Goal: Task Accomplishment & Management: Use online tool/utility

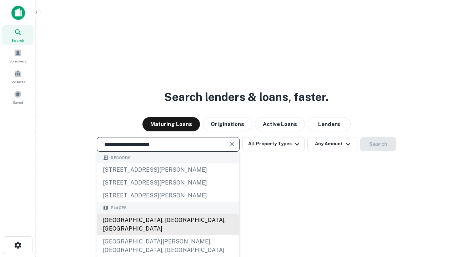
click at [168, 235] on div "[GEOGRAPHIC_DATA], [GEOGRAPHIC_DATA], [GEOGRAPHIC_DATA]" at bounding box center [168, 224] width 142 height 21
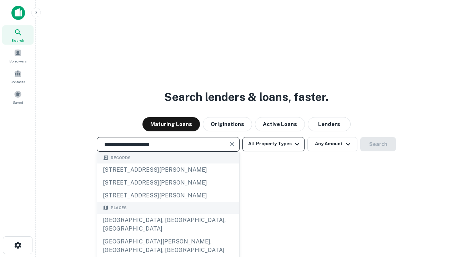
click at [273, 144] on button "All Property Types" at bounding box center [273, 144] width 62 height 14
type input "**********"
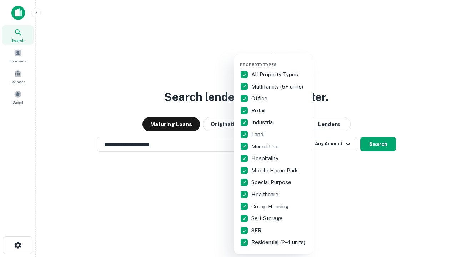
click at [279, 60] on button "button" at bounding box center [279, 60] width 79 height 0
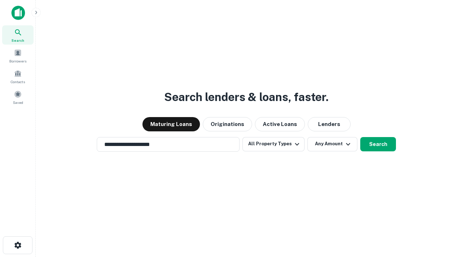
scroll to position [4, 86]
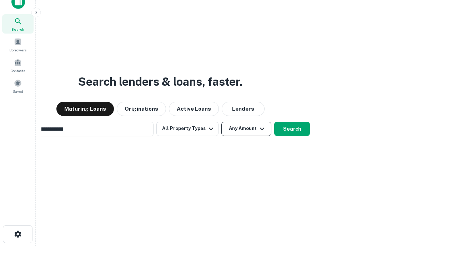
click at [221, 122] on button "Any Amount" at bounding box center [246, 129] width 50 height 14
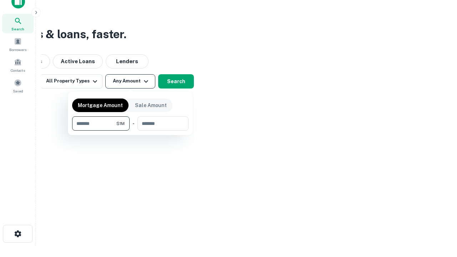
type input "*******"
click at [130, 131] on button "button" at bounding box center [130, 131] width 116 height 0
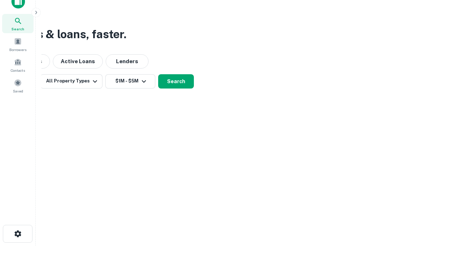
scroll to position [11, 0]
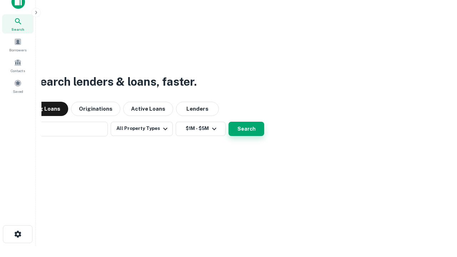
click at [228, 122] on button "Search" at bounding box center [246, 129] width 36 height 14
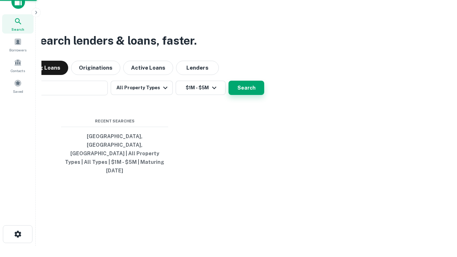
scroll to position [11, 0]
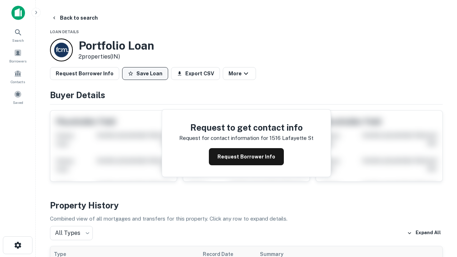
click at [145, 74] on button "Save Loan" at bounding box center [145, 73] width 46 height 13
